Goal: Transaction & Acquisition: Purchase product/service

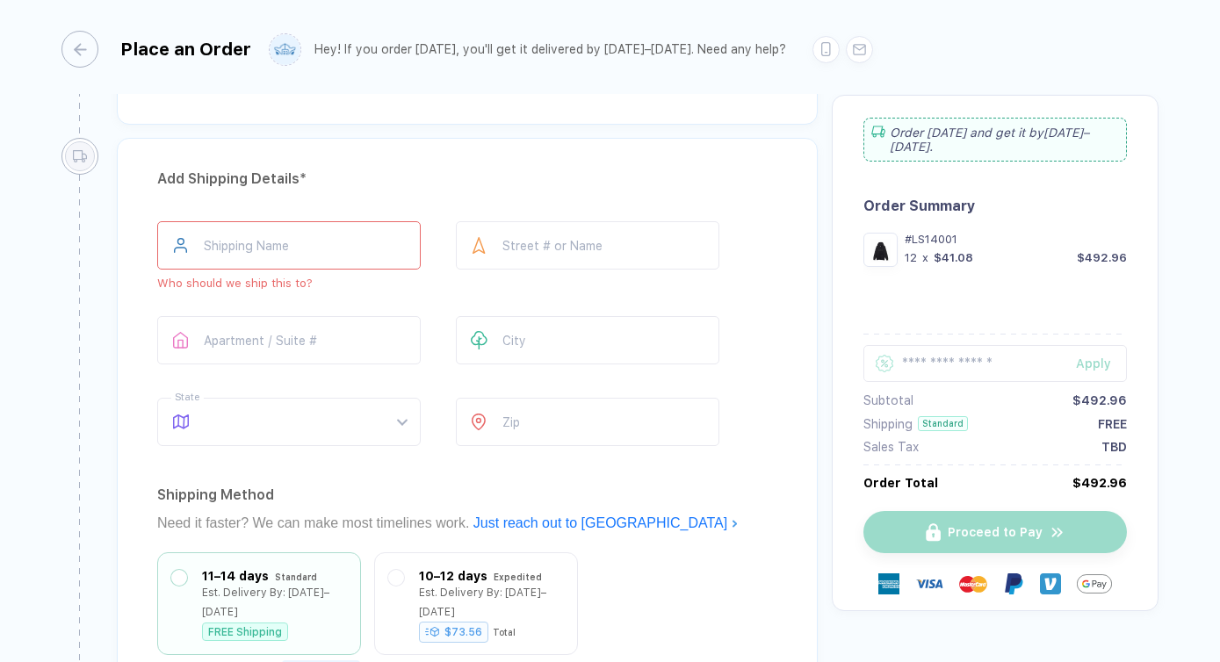
scroll to position [1123, 0]
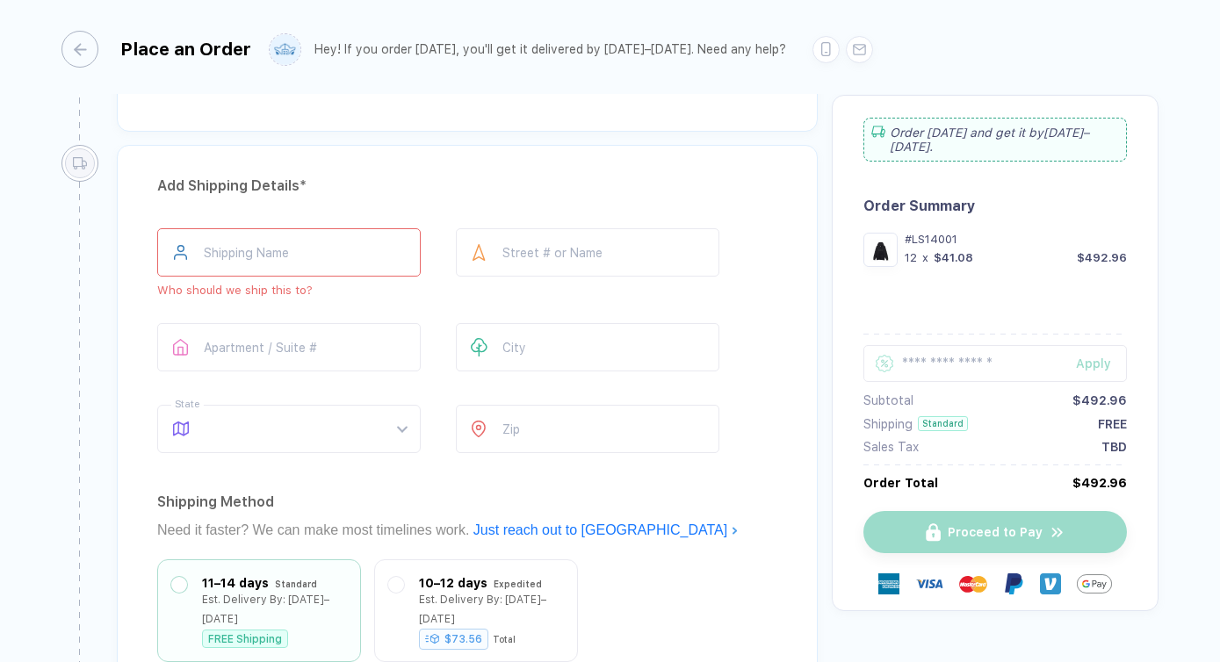
click at [349, 250] on input "text" at bounding box center [289, 252] width 264 height 48
click at [412, 189] on div "Add Shipping Details *" at bounding box center [467, 186] width 620 height 28
click at [366, 279] on div "Shipping Name Who should we ship this to?" at bounding box center [289, 262] width 264 height 69
click at [353, 255] on input "text" at bounding box center [289, 252] width 264 height 48
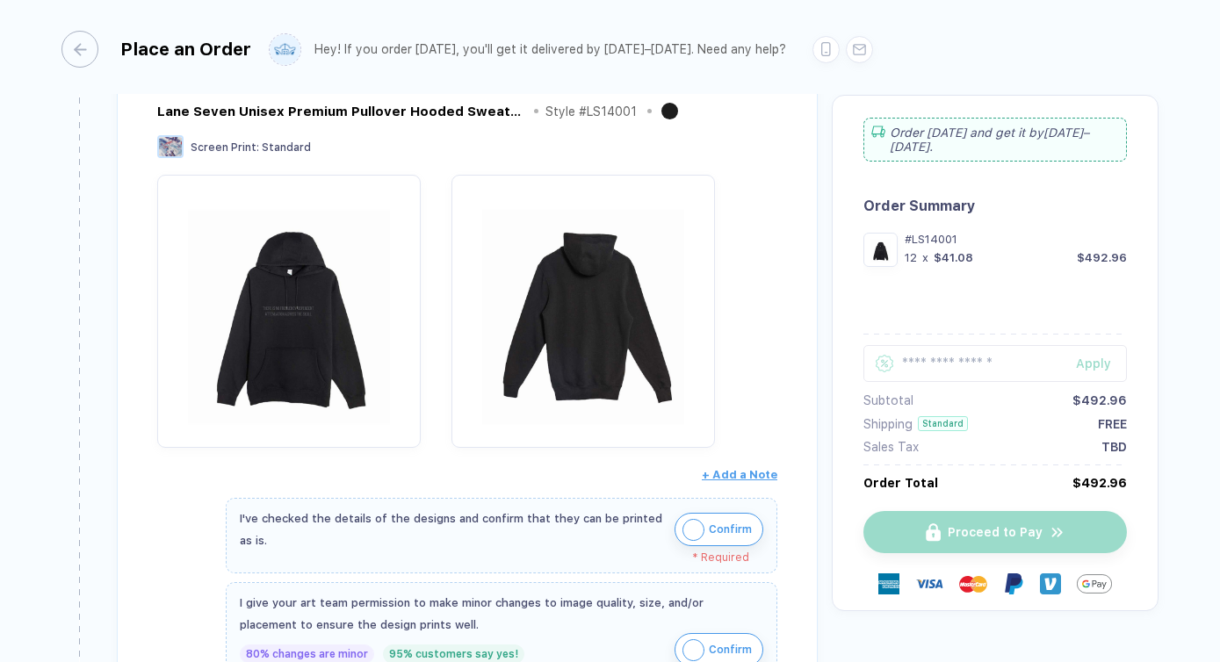
scroll to position [556, 0]
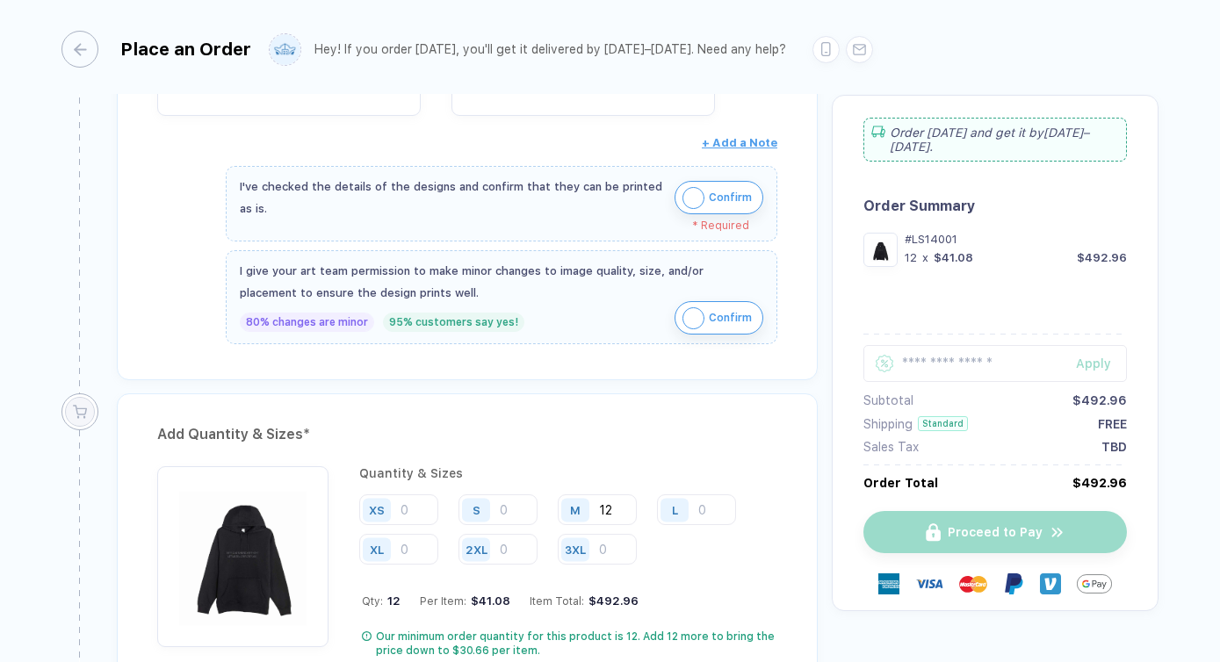
click at [688, 316] on img "button" at bounding box center [694, 319] width 22 height 22
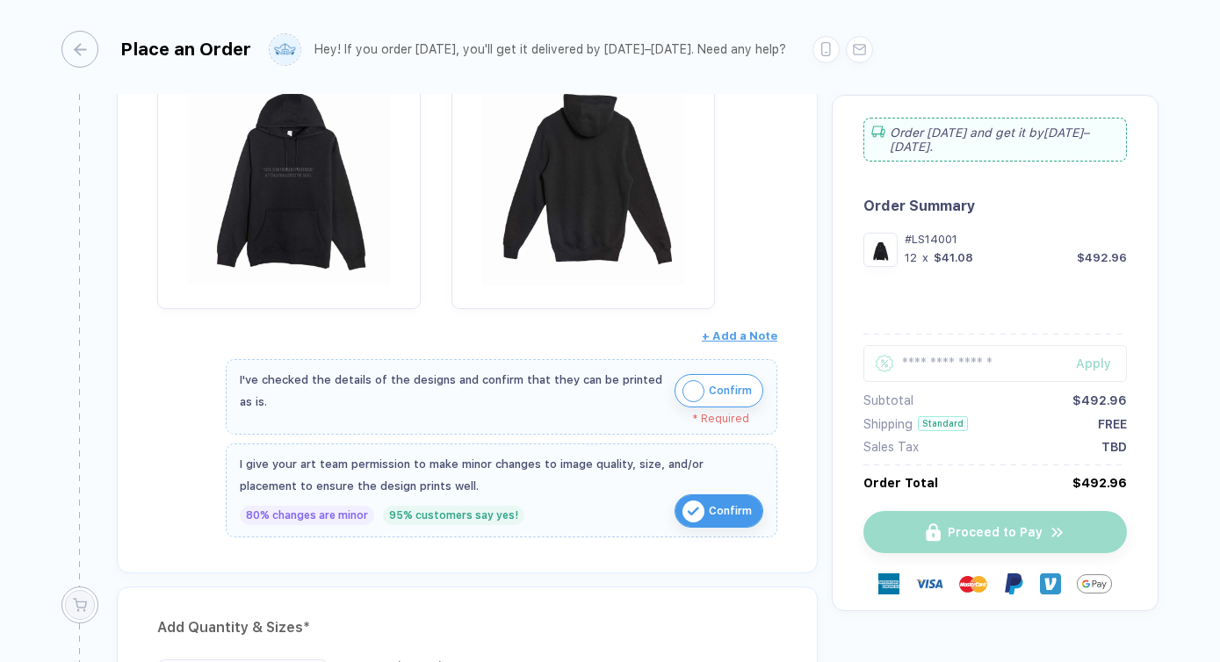
scroll to position [361, 0]
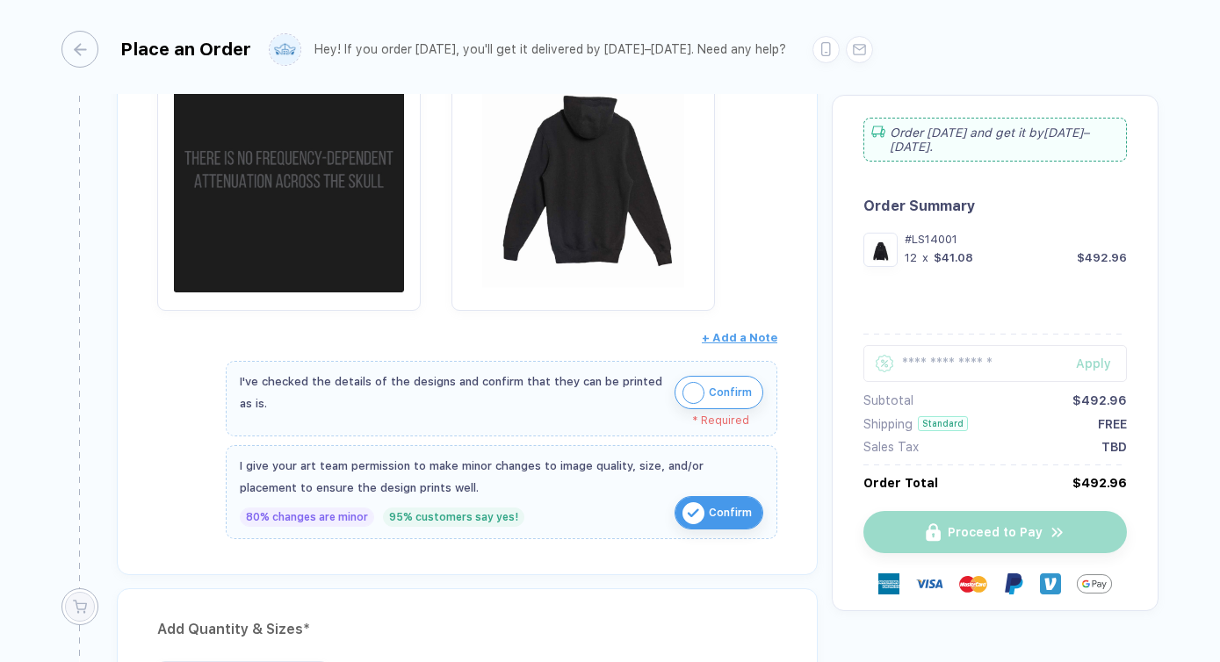
click at [288, 192] on img "button" at bounding box center [289, 170] width 246 height 246
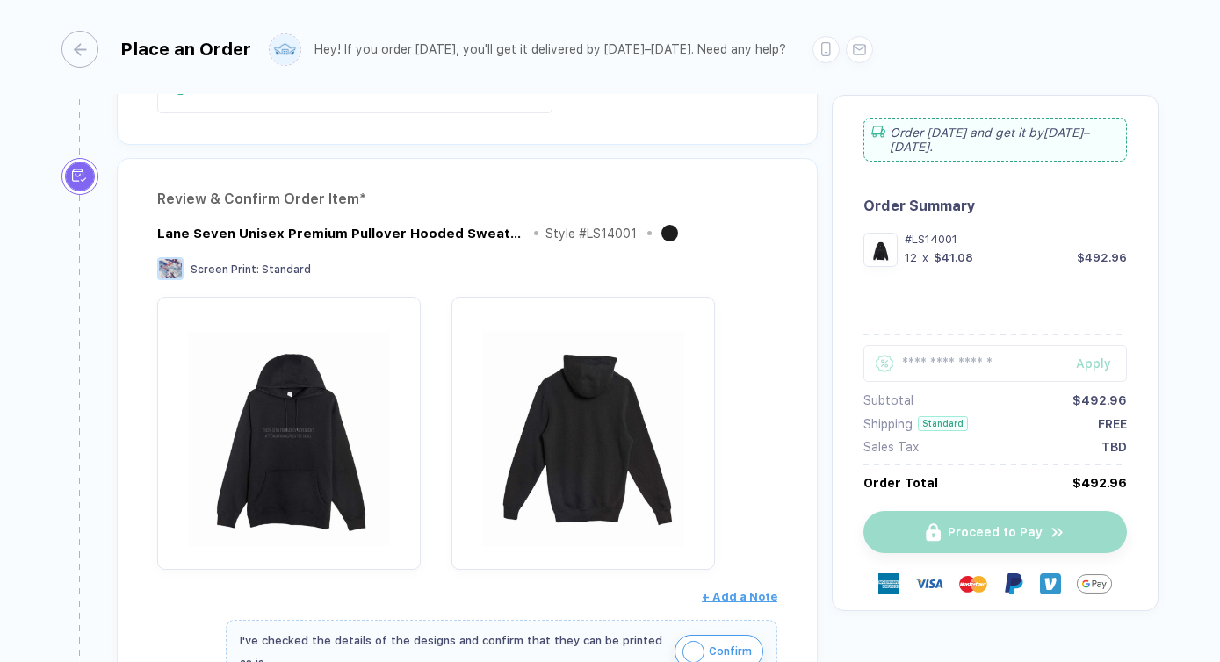
scroll to position [6, 0]
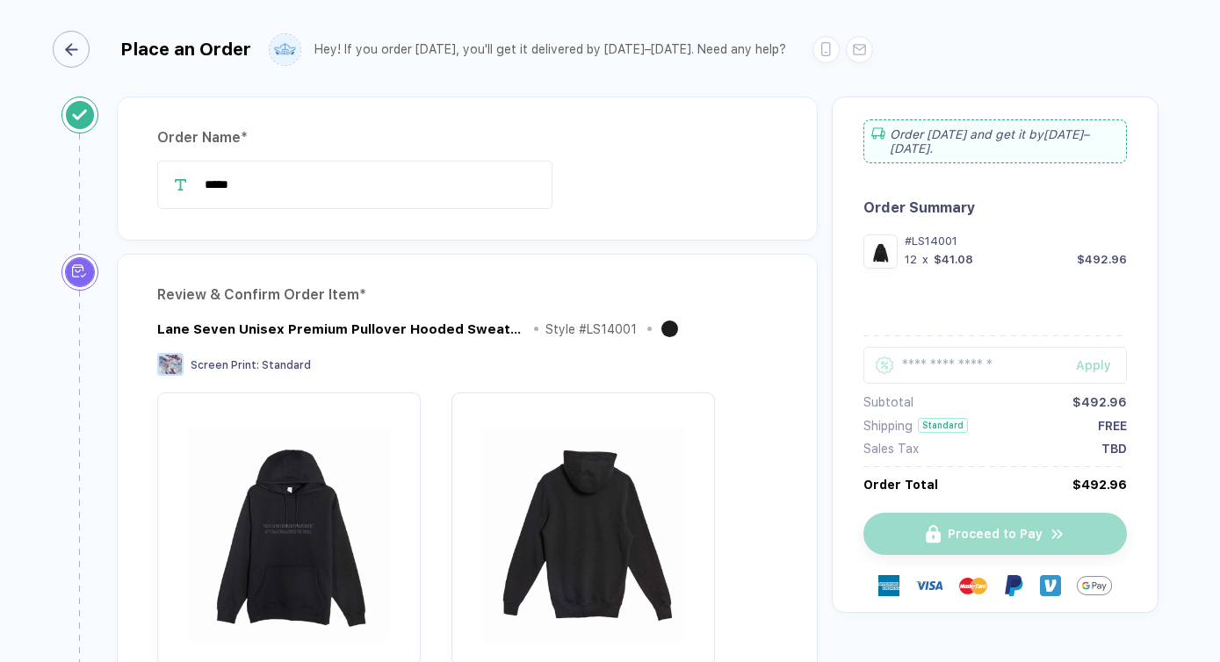
click at [78, 48] on icon "button" at bounding box center [71, 49] width 13 height 13
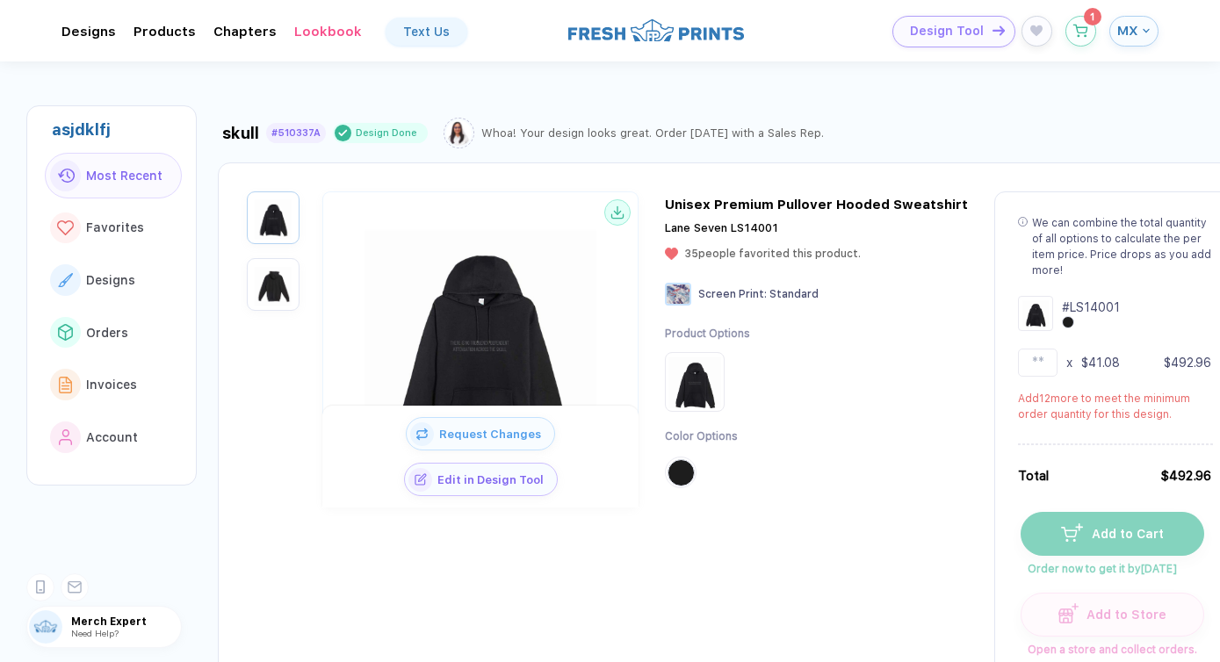
click at [966, 24] on span "Design Tool" at bounding box center [947, 31] width 74 height 15
